Goal: Information Seeking & Learning: Learn about a topic

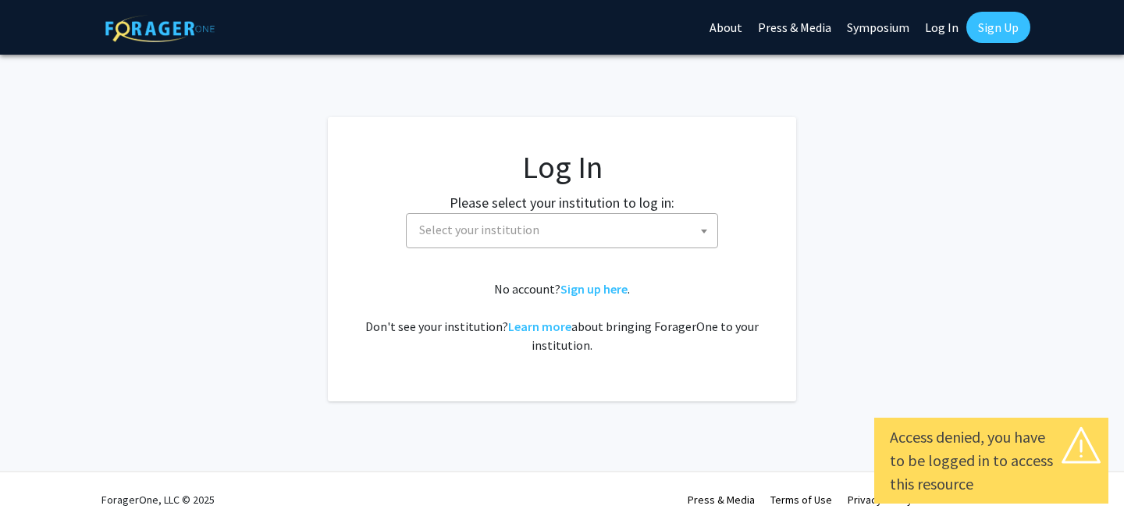
click at [512, 254] on fg-card-body "Log In Please select your institution to log in: Baylor University Brandeis Uni…" at bounding box center [562, 259] width 406 height 222
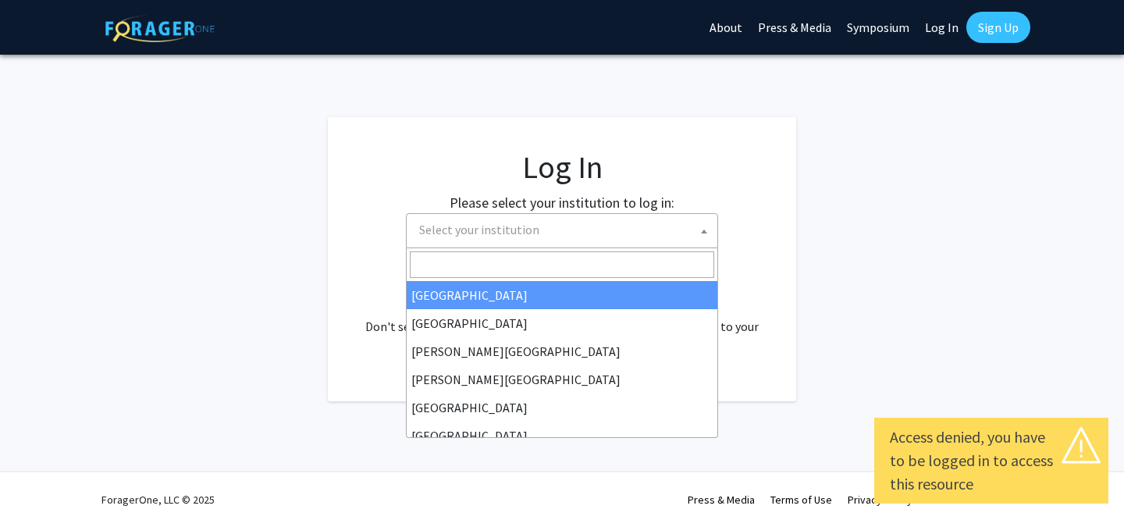
click at [512, 213] on span "Select your institution" at bounding box center [562, 230] width 312 height 35
click at [512, 226] on span "Select your institution" at bounding box center [479, 230] width 120 height 16
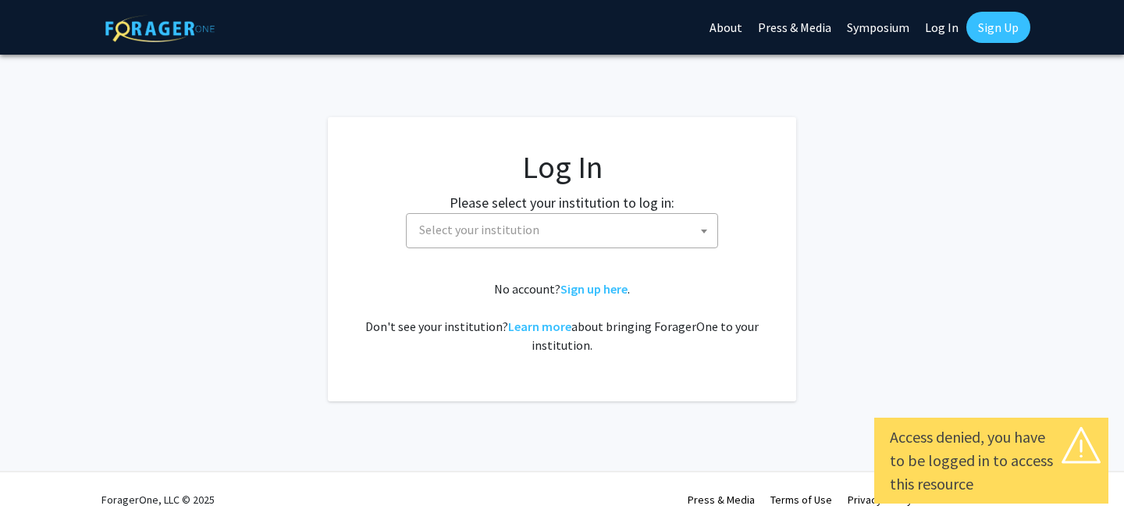
click at [512, 226] on span "Select your institution" at bounding box center [479, 230] width 120 height 16
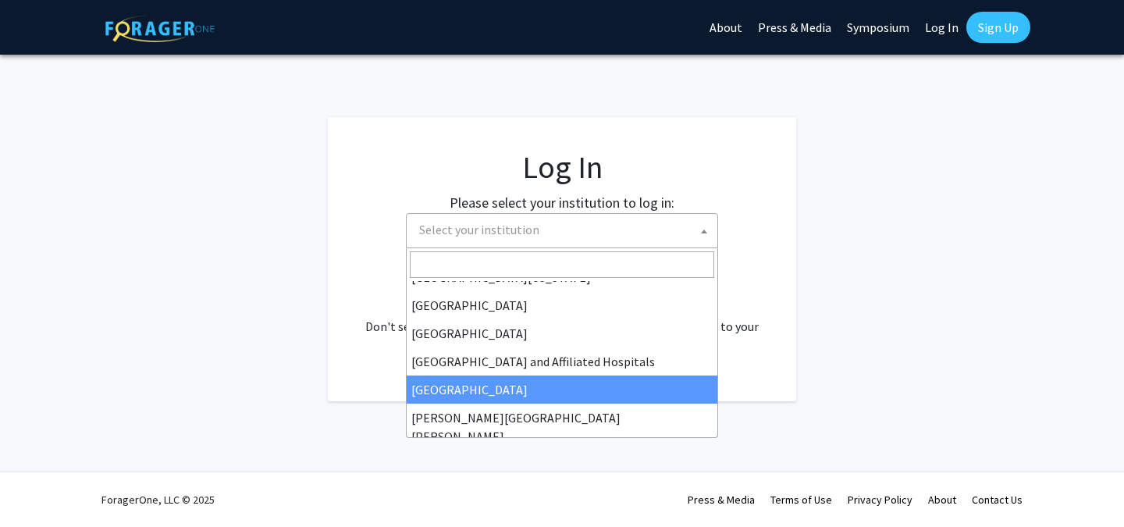
scroll to position [194, 0]
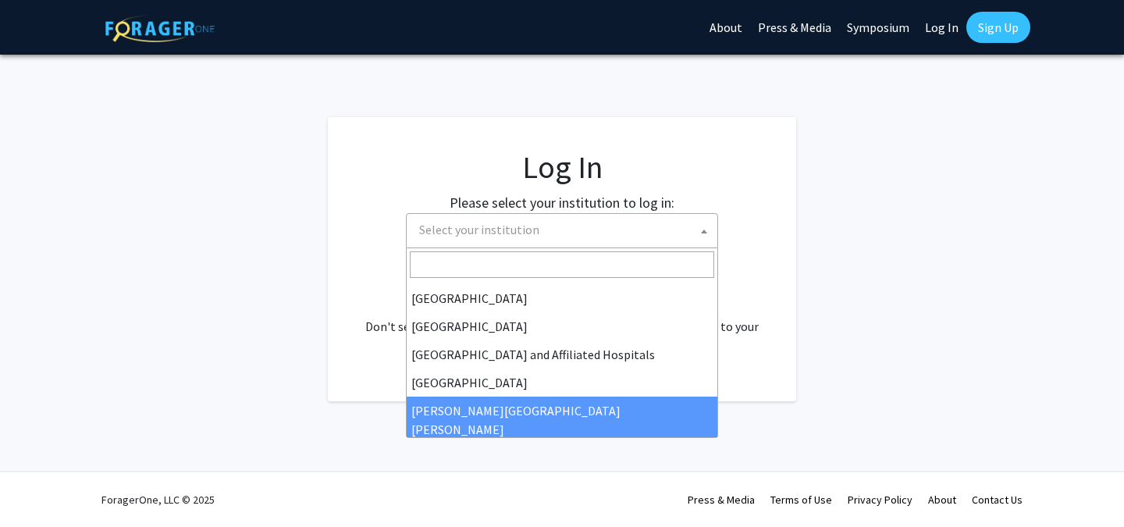
select select "1"
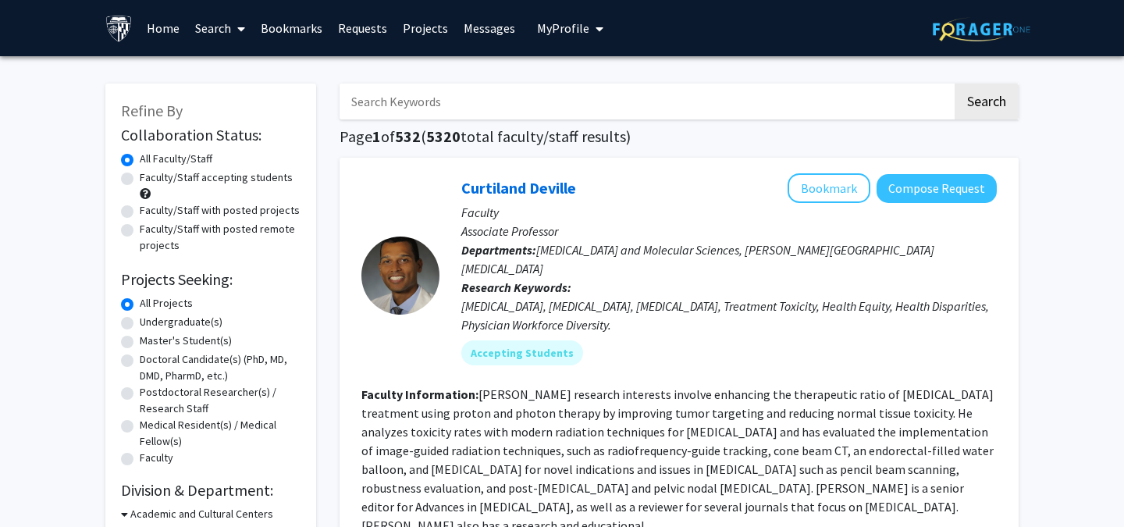
click at [156, 318] on label "Undergraduate(s)" at bounding box center [181, 322] width 83 height 16
click at [150, 318] on input "Undergraduate(s)" at bounding box center [145, 319] width 10 height 10
radio input "true"
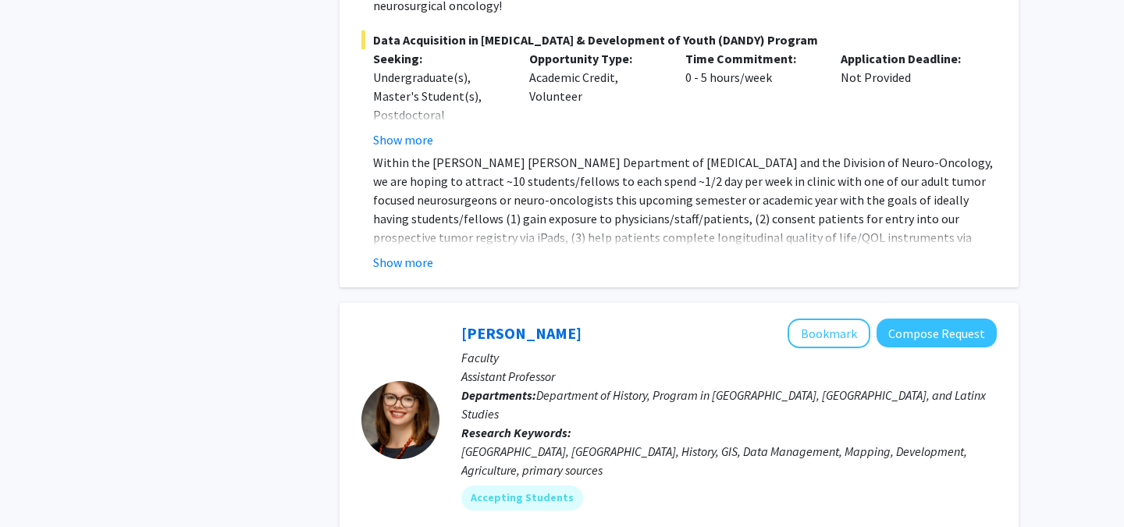
scroll to position [6398, 0]
